Goal: Navigation & Orientation: Find specific page/section

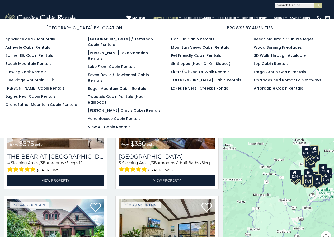
scroll to position [2, 0]
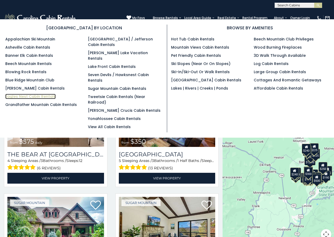
click at [13, 94] on link "Eagles Nest Cabin Rentals" at bounding box center [30, 96] width 50 height 5
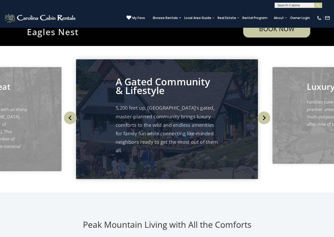
scroll to position [165, 0]
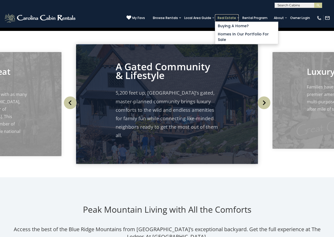
click at [232, 16] on link "Real Estate" at bounding box center [227, 17] width 24 height 7
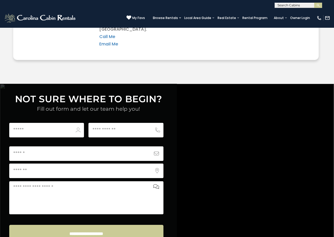
scroll to position [2014, 0]
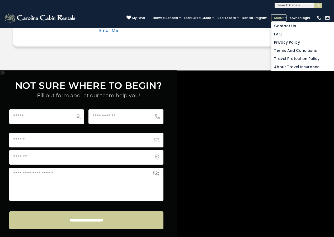
click at [287, 19] on link "About" at bounding box center [278, 17] width 15 height 7
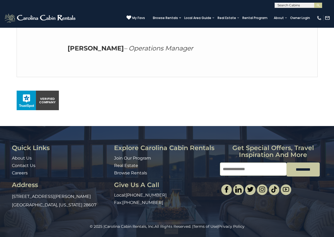
scroll to position [321, 0]
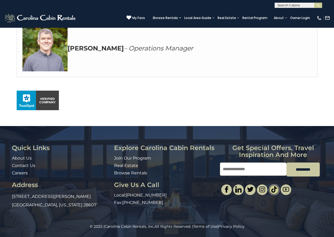
click at [276, 189] on img at bounding box center [274, 189] width 6 height 6
